Goal: Check status: Check status

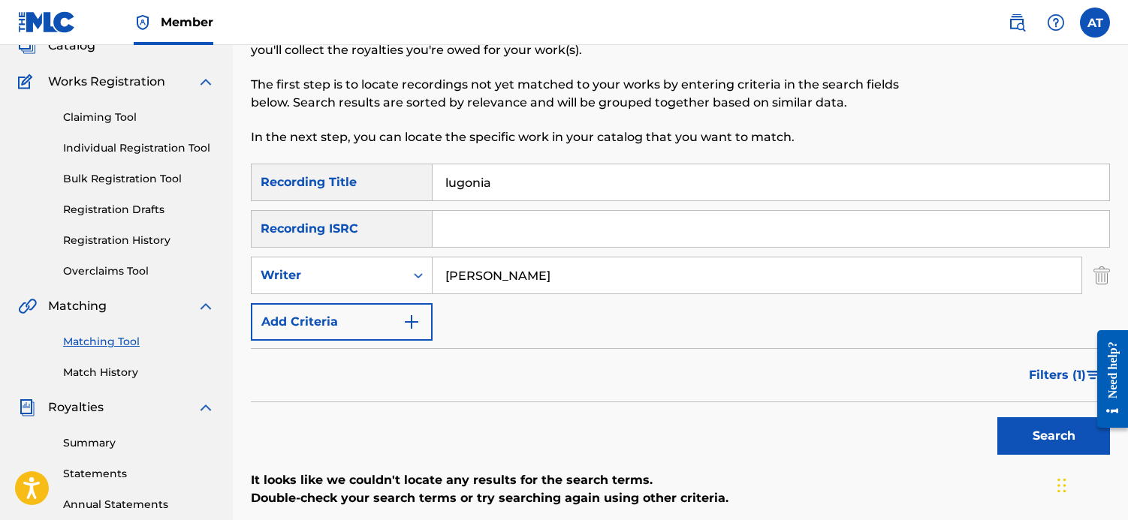
click at [102, 341] on link "Matching Tool" at bounding box center [139, 342] width 152 height 16
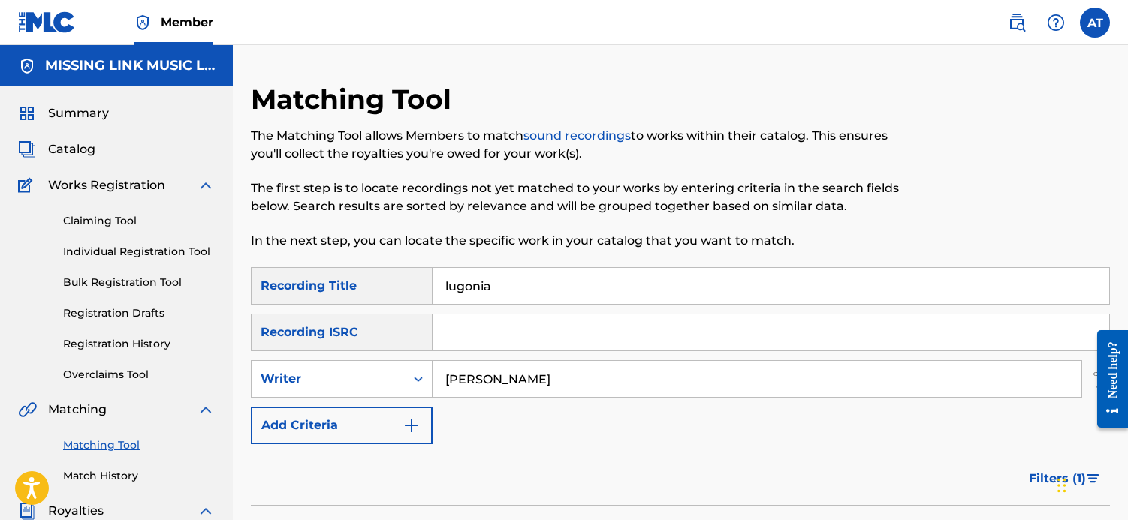
click at [120, 451] on link "Matching Tool" at bounding box center [139, 446] width 152 height 16
click at [124, 347] on link "Registration History" at bounding box center [139, 344] width 152 height 16
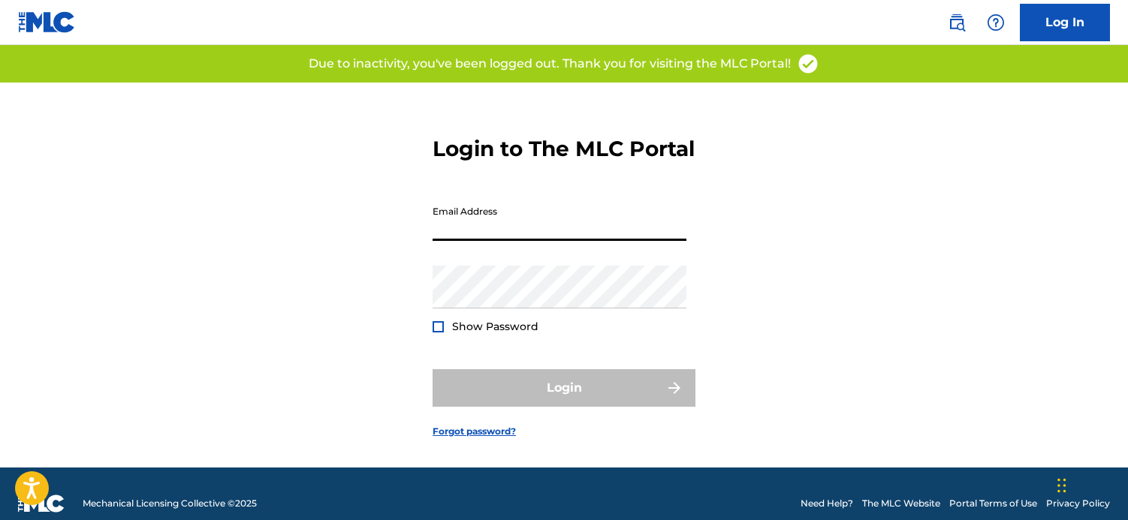
click at [487, 241] on input "Email Address" at bounding box center [559, 219] width 254 height 43
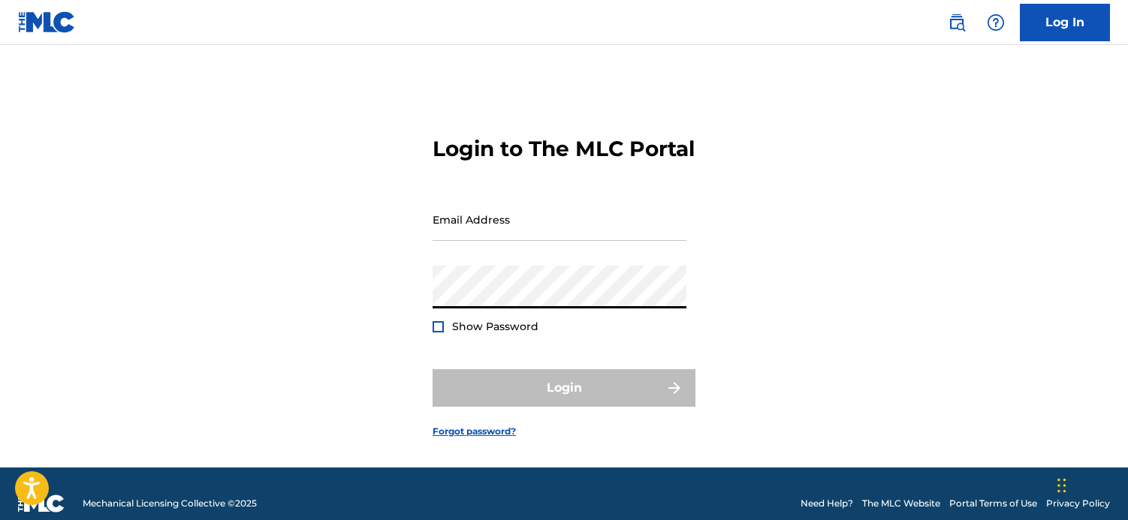
type input "[EMAIL_ADDRESS][DOMAIN_NAME]"
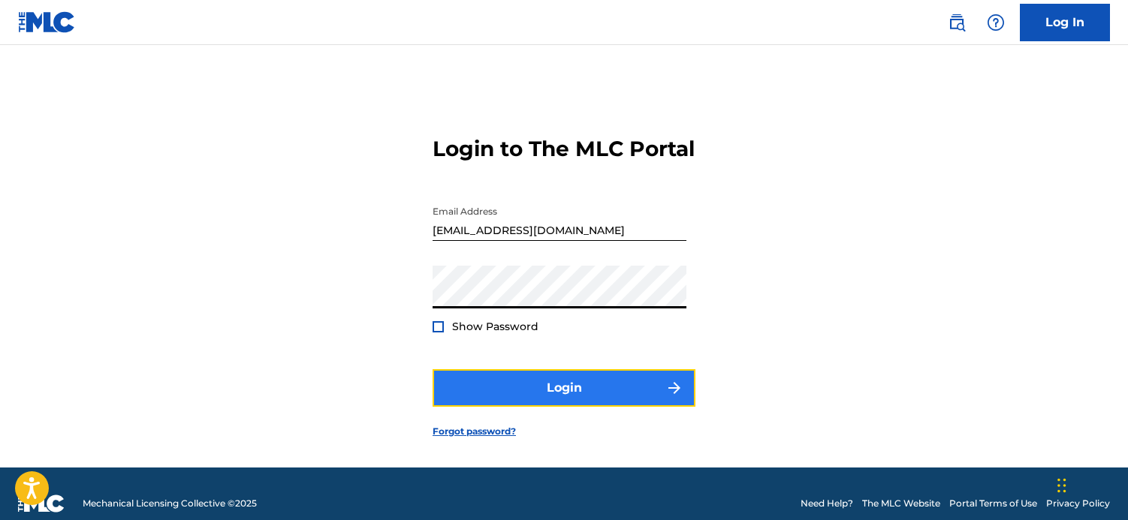
click at [608, 407] on button "Login" at bounding box center [563, 388] width 263 height 38
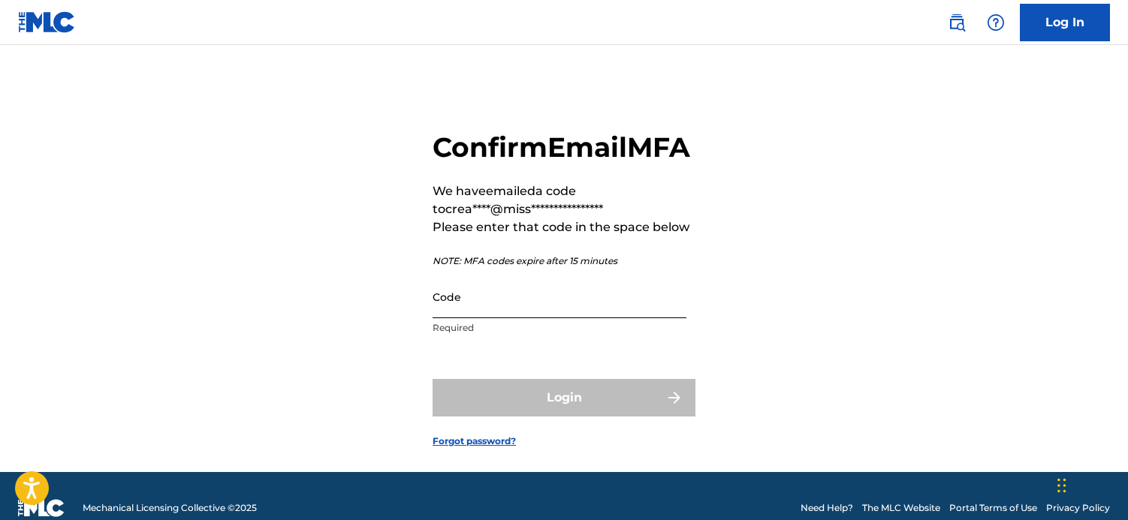
click at [514, 318] on input "Code" at bounding box center [559, 297] width 254 height 43
paste input "060862"
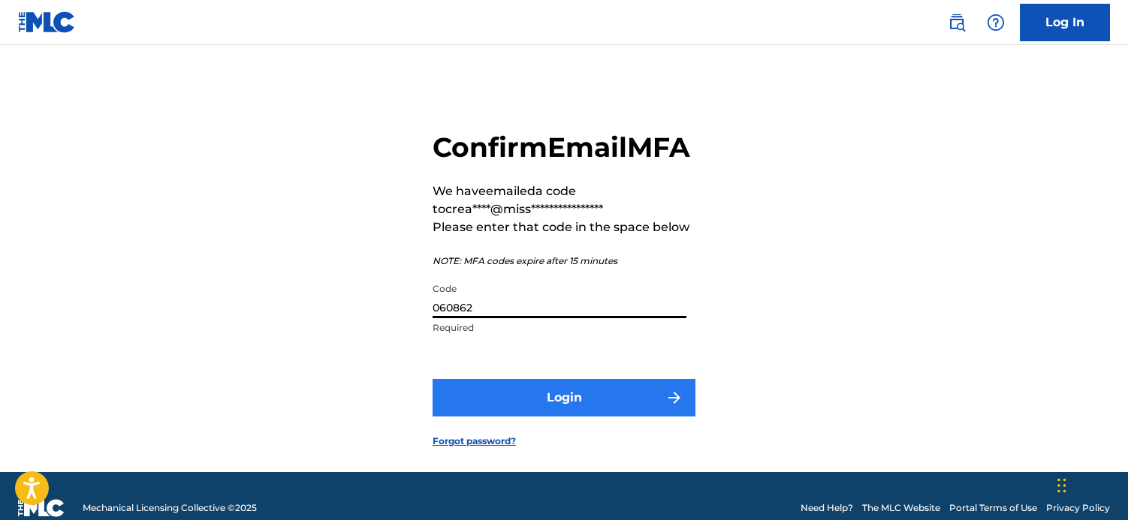
type input "060862"
click at [541, 417] on button "Login" at bounding box center [563, 398] width 263 height 38
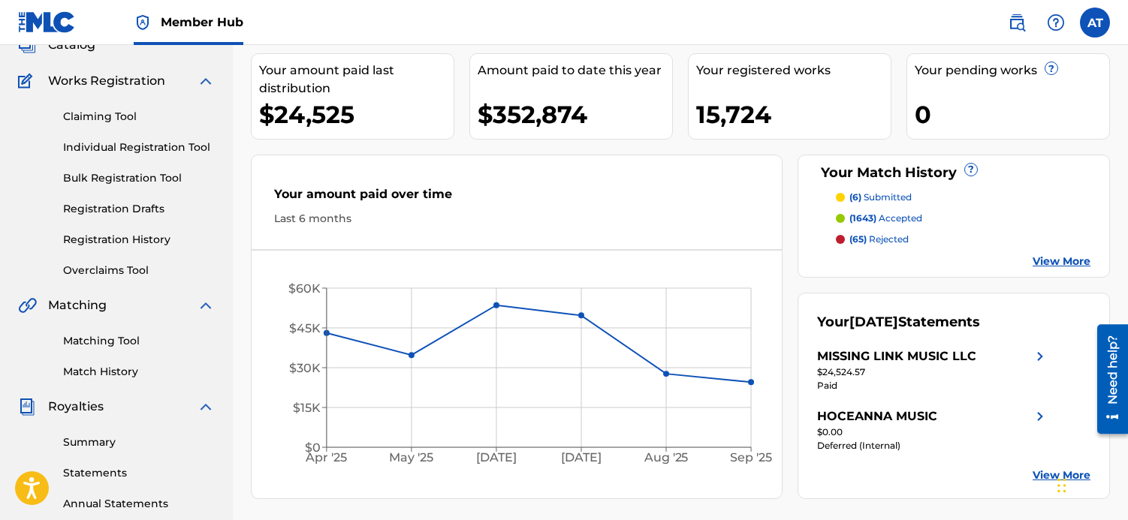
scroll to position [105, 0]
click at [158, 237] on link "Registration History" at bounding box center [139, 239] width 152 height 16
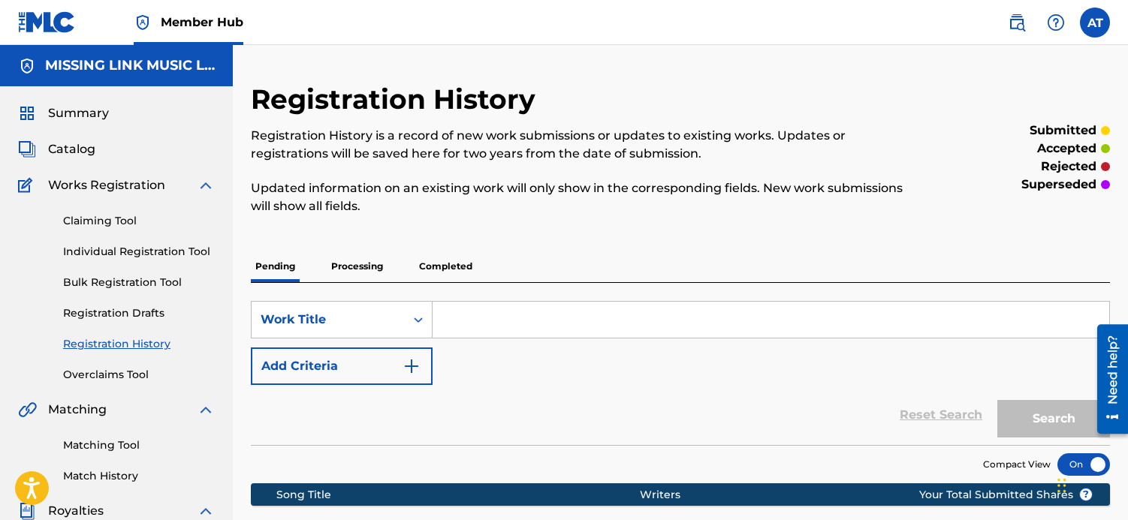
click at [357, 272] on p "Processing" at bounding box center [357, 267] width 61 height 32
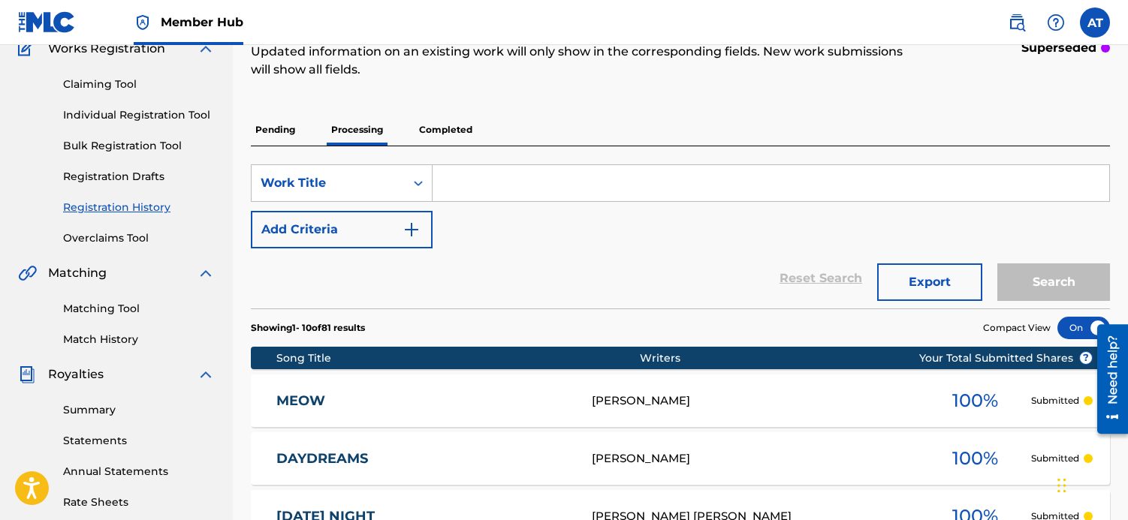
scroll to position [137, 0]
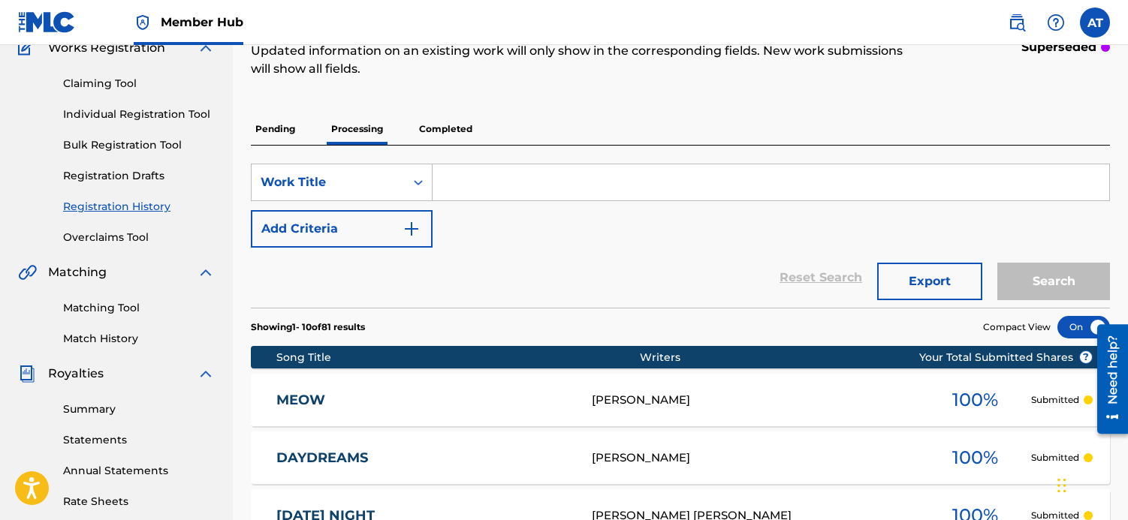
click at [542, 393] on link "MEOW" at bounding box center [423, 400] width 295 height 17
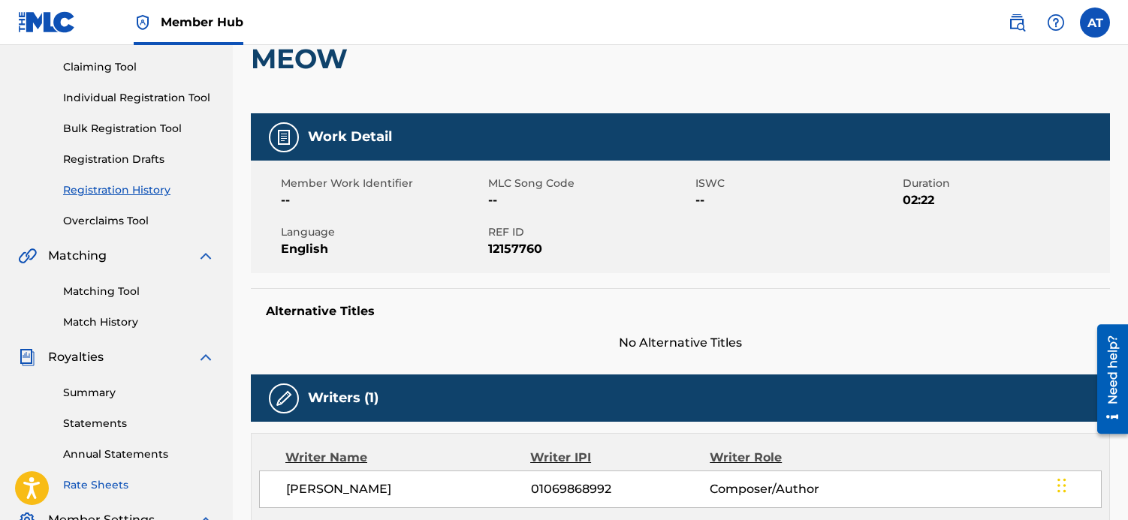
scroll to position [153, 0]
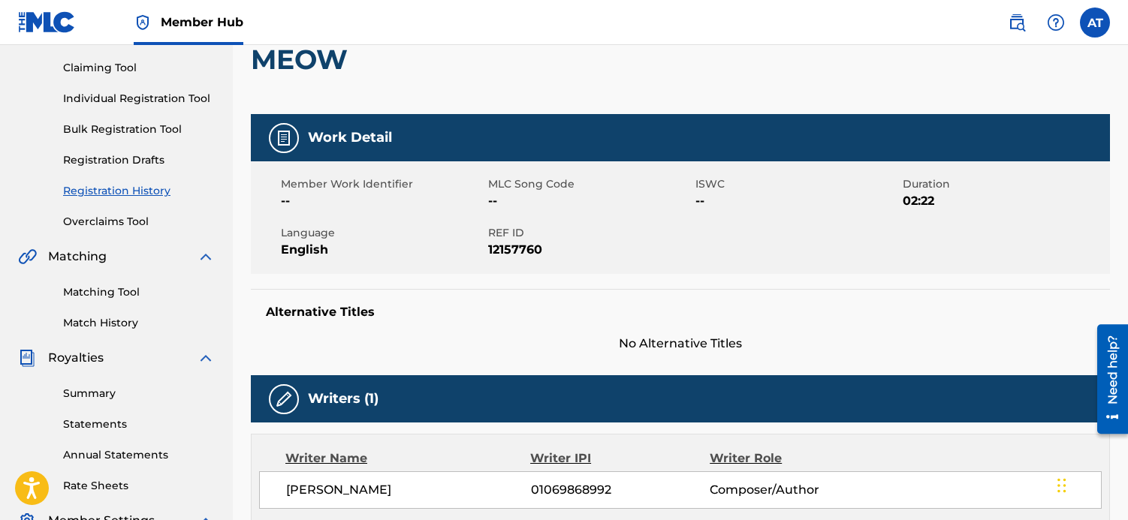
click at [132, 189] on link "Registration History" at bounding box center [139, 191] width 152 height 16
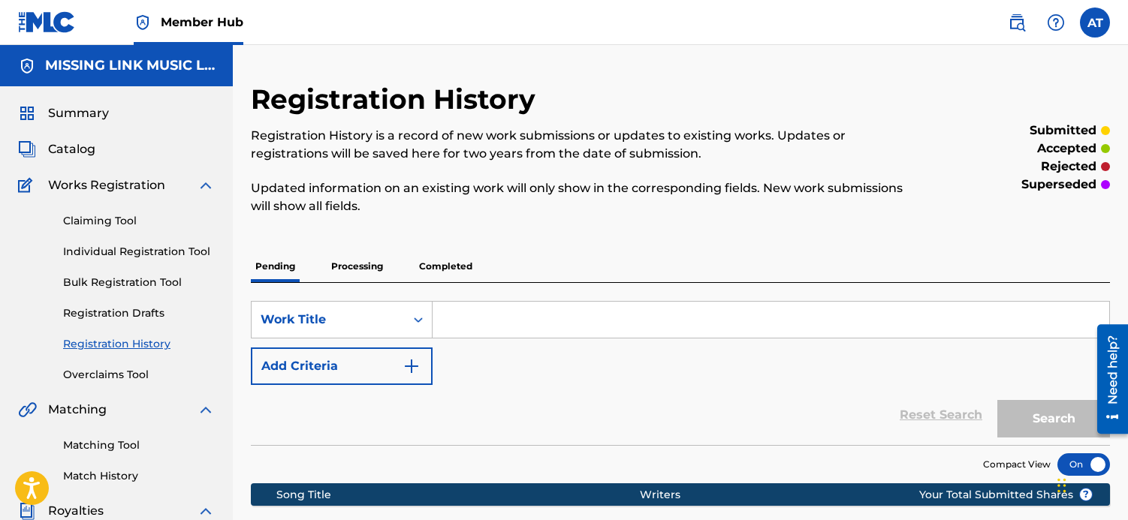
click at [461, 264] on p "Completed" at bounding box center [445, 267] width 62 height 32
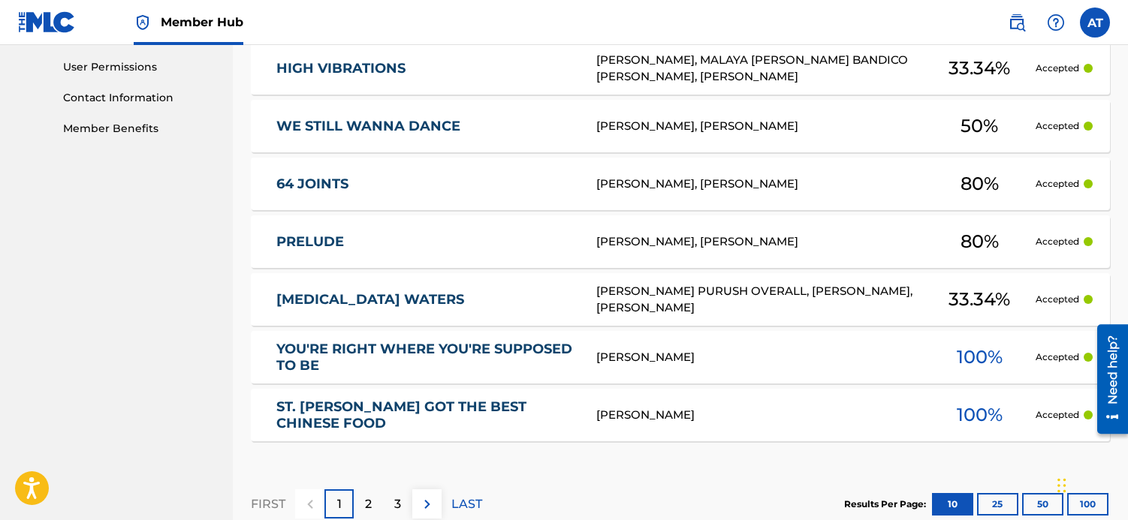
scroll to position [799, 0]
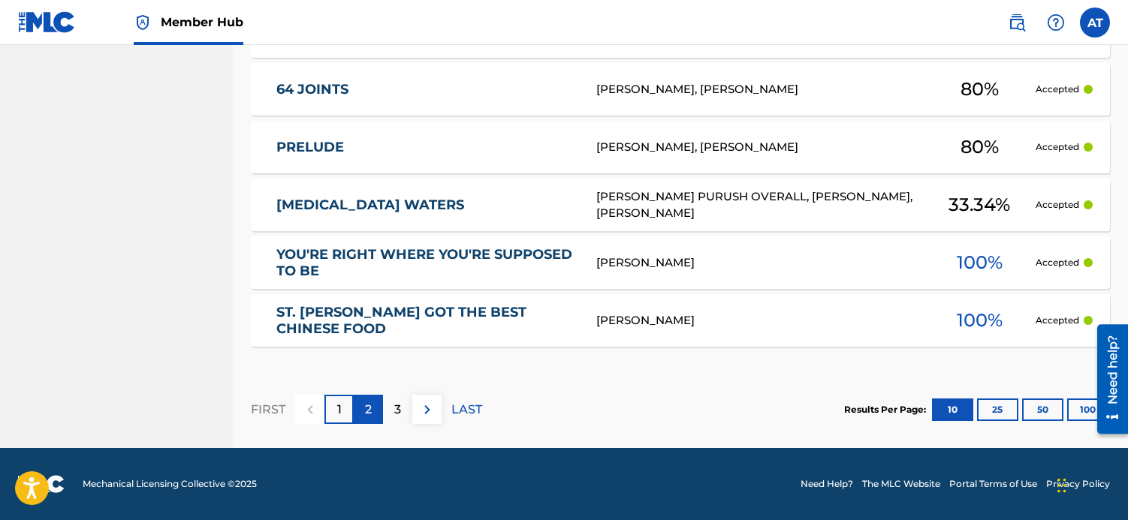
click at [368, 414] on p "2" at bounding box center [368, 410] width 7 height 18
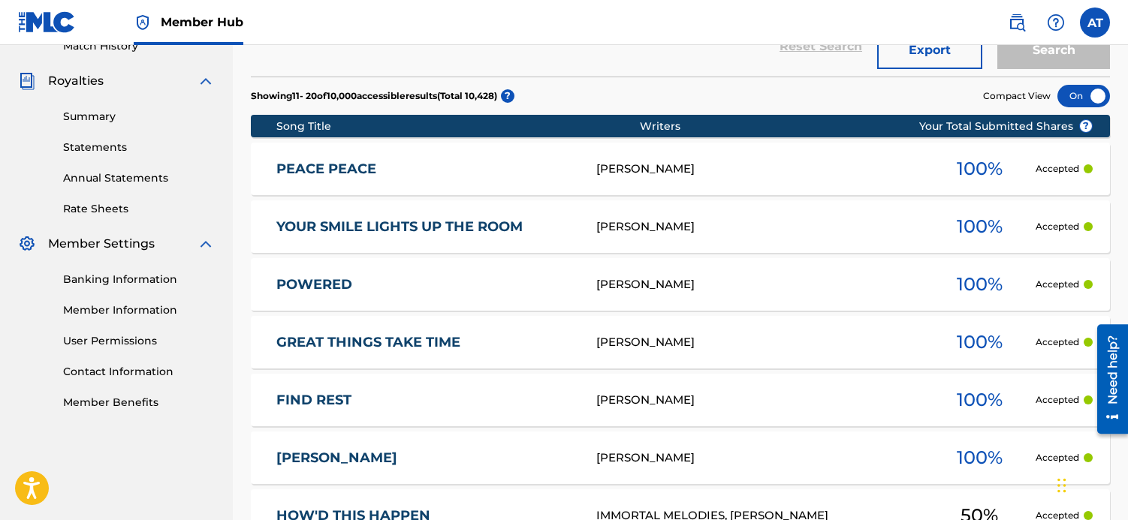
scroll to position [428, 0]
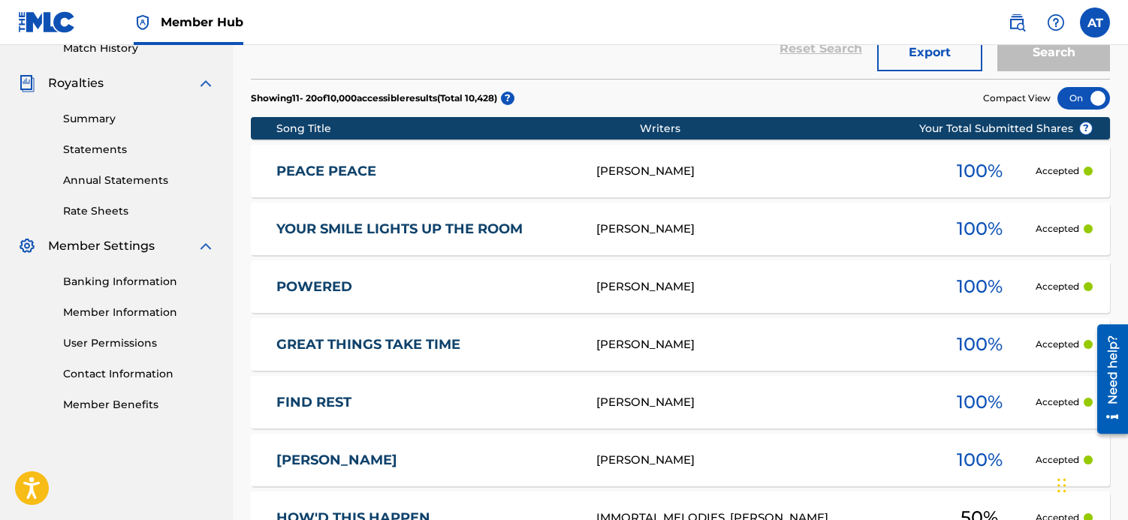
click at [769, 165] on div "[PERSON_NAME]" at bounding box center [759, 171] width 327 height 17
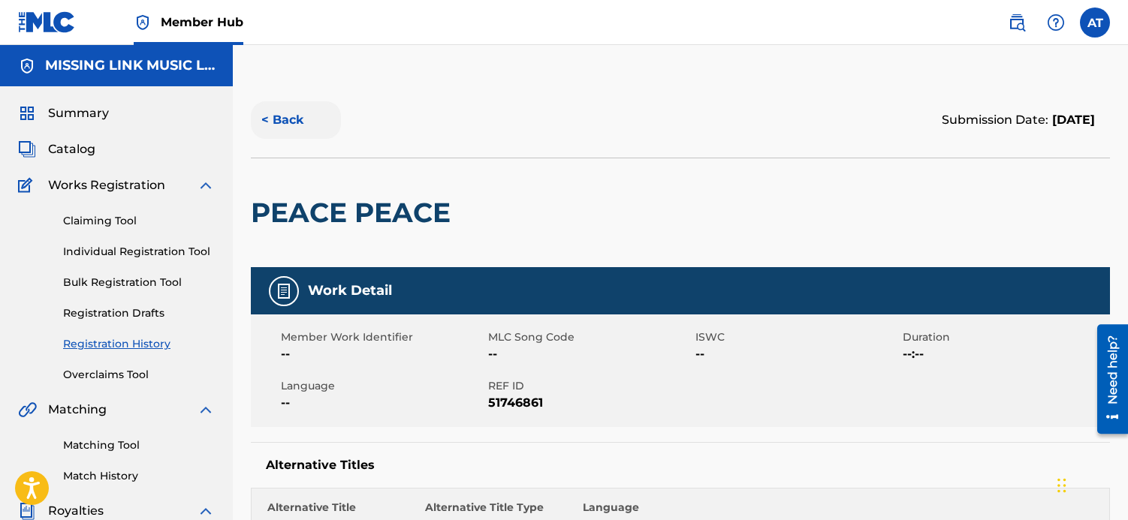
click at [285, 131] on button "< Back" at bounding box center [296, 120] width 90 height 38
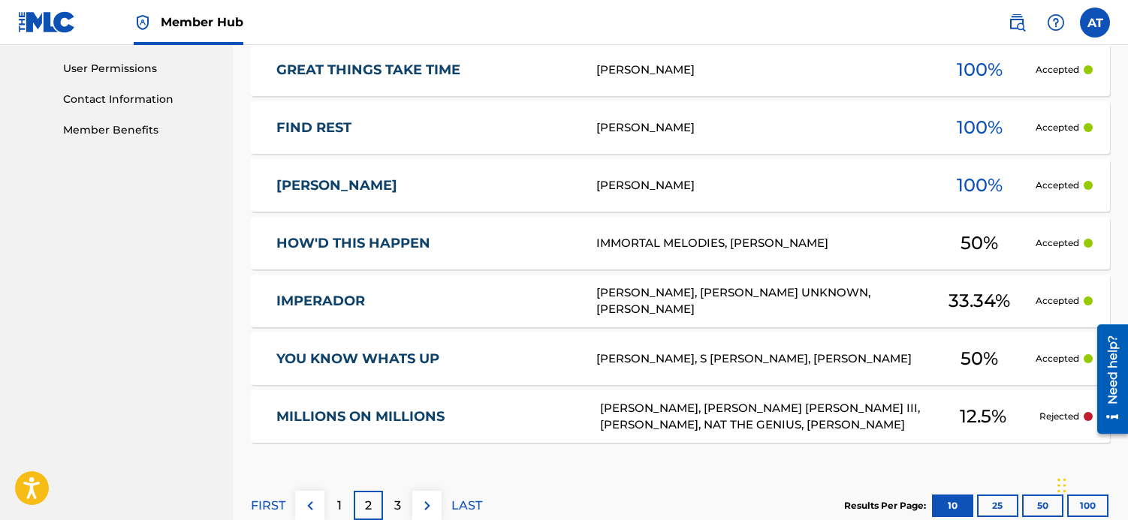
scroll to position [705, 0]
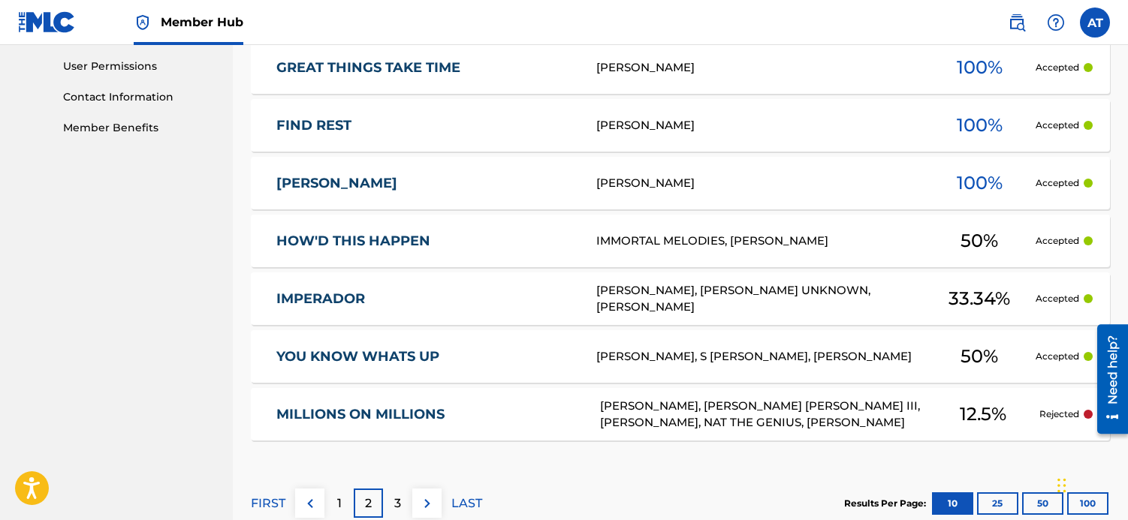
click at [758, 188] on div "[PERSON_NAME]" at bounding box center [759, 183] width 327 height 17
